Goal: Check status: Check status

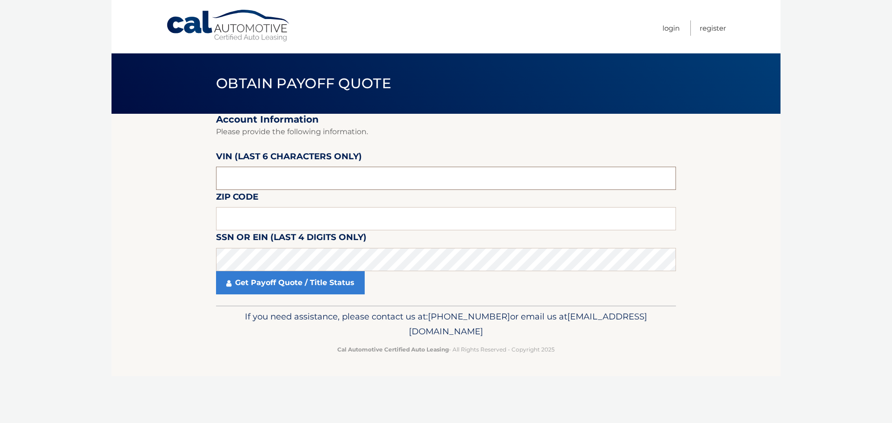
click at [232, 183] on input "text" at bounding box center [446, 178] width 460 height 23
type input "014053"
click at [242, 215] on input "text" at bounding box center [446, 218] width 460 height 23
type input "07731"
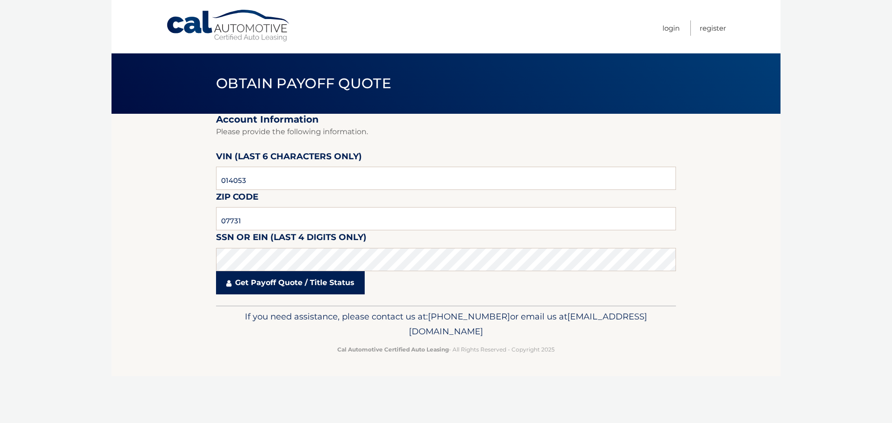
click at [267, 278] on link "Get Payoff Quote / Title Status" at bounding box center [290, 282] width 149 height 23
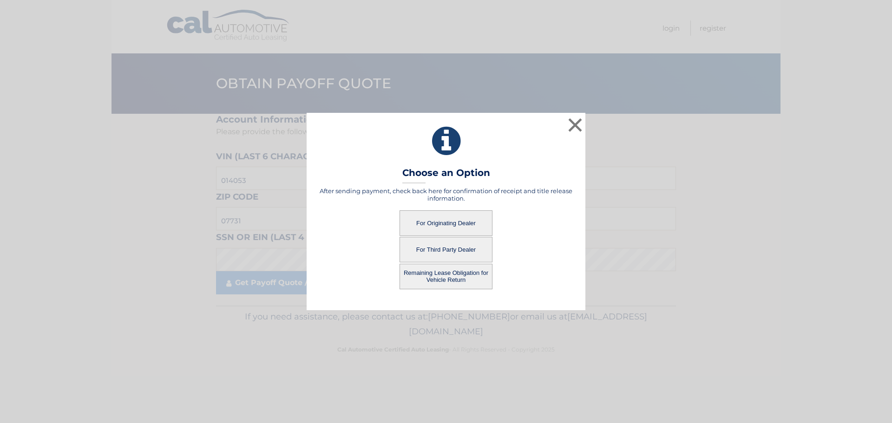
click at [427, 228] on button "For Originating Dealer" at bounding box center [445, 223] width 93 height 26
